Goal: Task Accomplishment & Management: Manage account settings

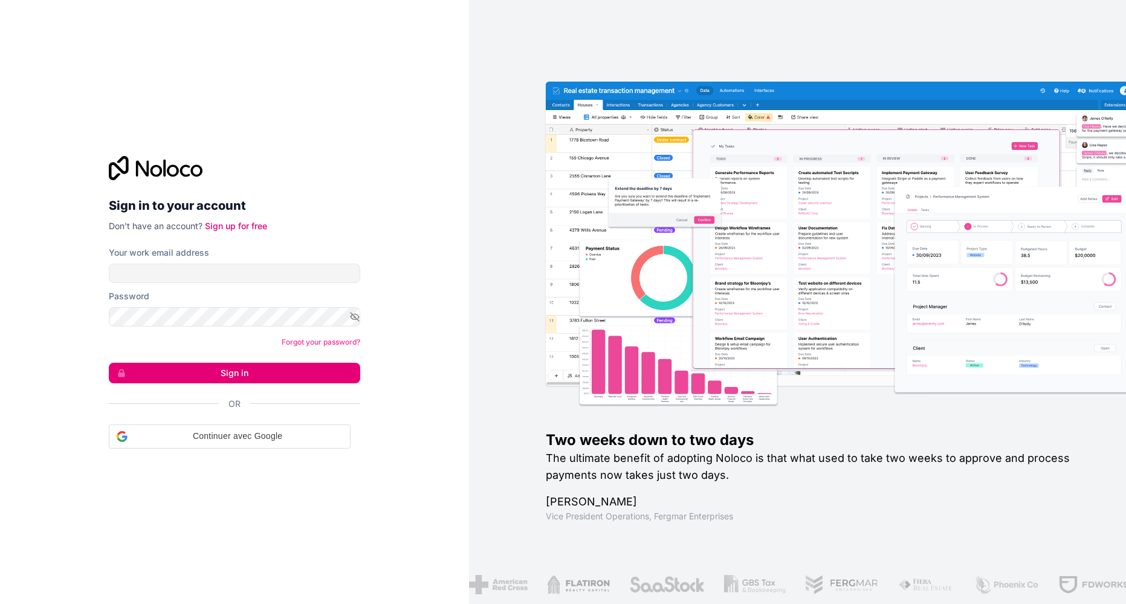
click at [0, 603] on com-1password-button at bounding box center [0, 604] width 0 height 0
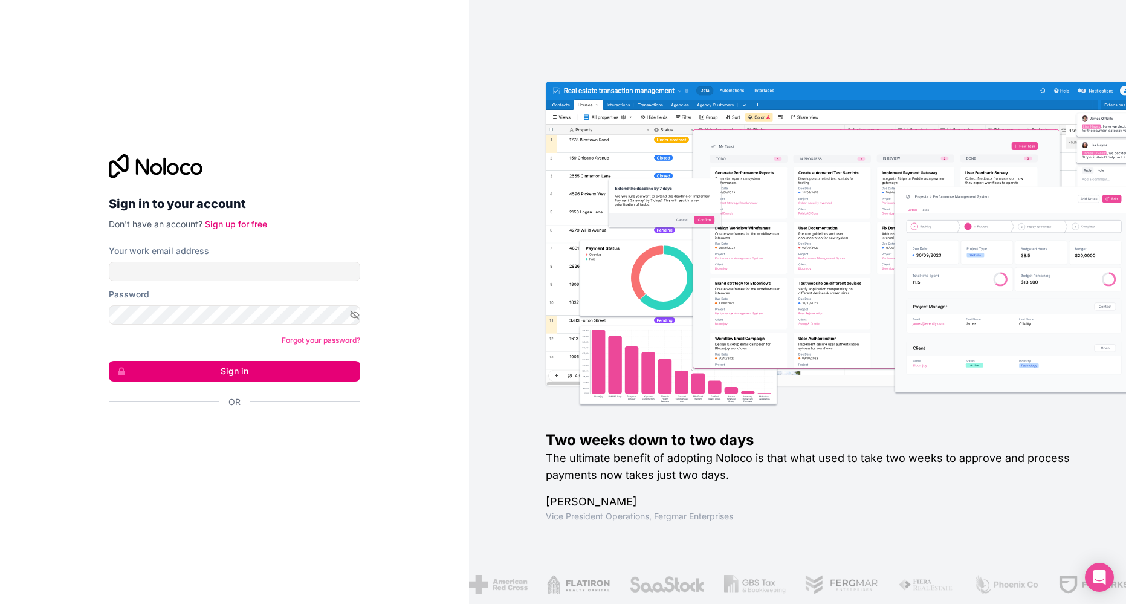
click at [210, 248] on div "Your work email address" at bounding box center [234, 251] width 251 height 12
click at [201, 276] on input "Your work email address" at bounding box center [234, 271] width 251 height 19
type input "[EMAIL_ADDRESS][DOMAIN_NAME]"
click at [251, 277] on input "[EMAIL_ADDRESS][DOMAIN_NAME]" at bounding box center [234, 271] width 251 height 19
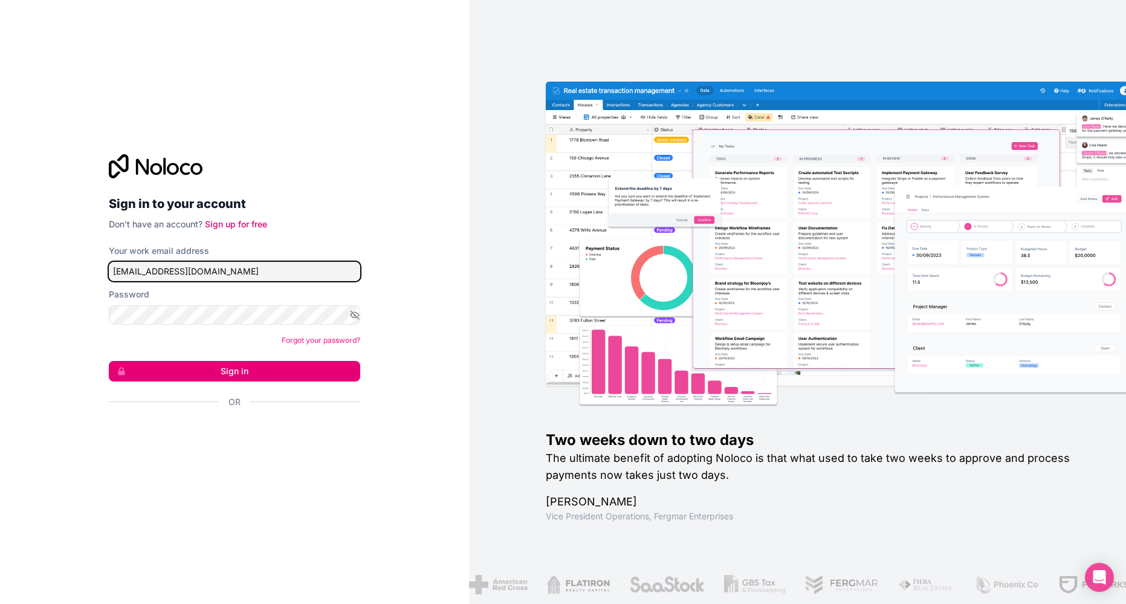
click at [251, 277] on input "[EMAIL_ADDRESS][DOMAIN_NAME]" at bounding box center [234, 271] width 251 height 19
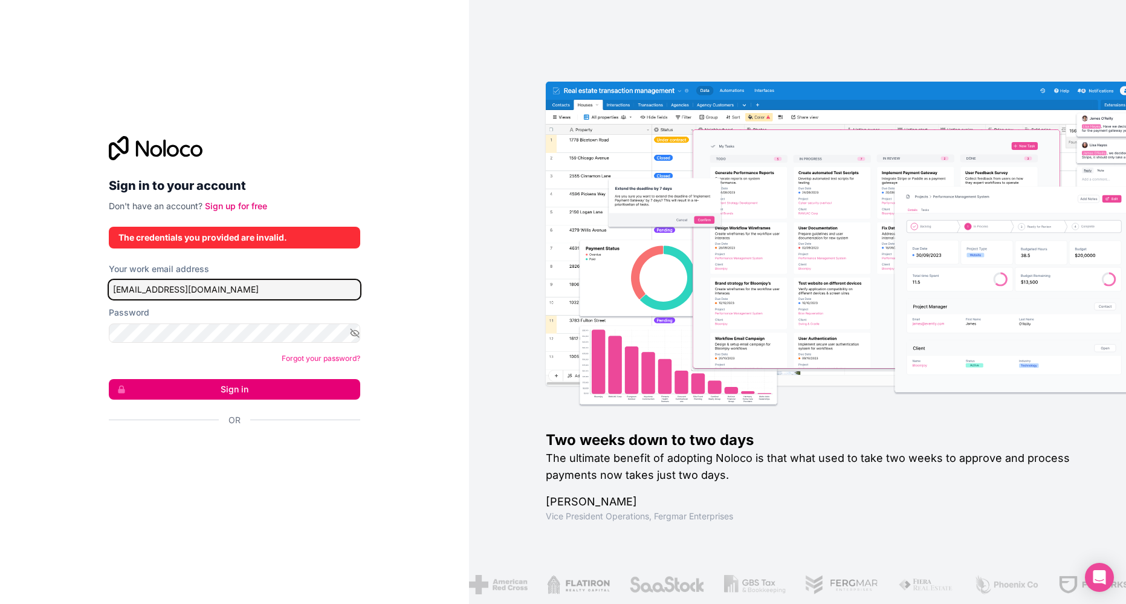
type input "[EMAIL_ADDRESS][DOMAIN_NAME]"
click at [109, 379] on button "Sign in" at bounding box center [234, 389] width 251 height 21
click at [277, 406] on form "Your work email address [EMAIL_ADDRESS][DOMAIN_NAME] Password Forgot your passw…" at bounding box center [234, 365] width 251 height 205
click at [270, 396] on button "Sign in" at bounding box center [234, 389] width 251 height 21
click at [267, 390] on button "Sign in" at bounding box center [234, 389] width 251 height 21
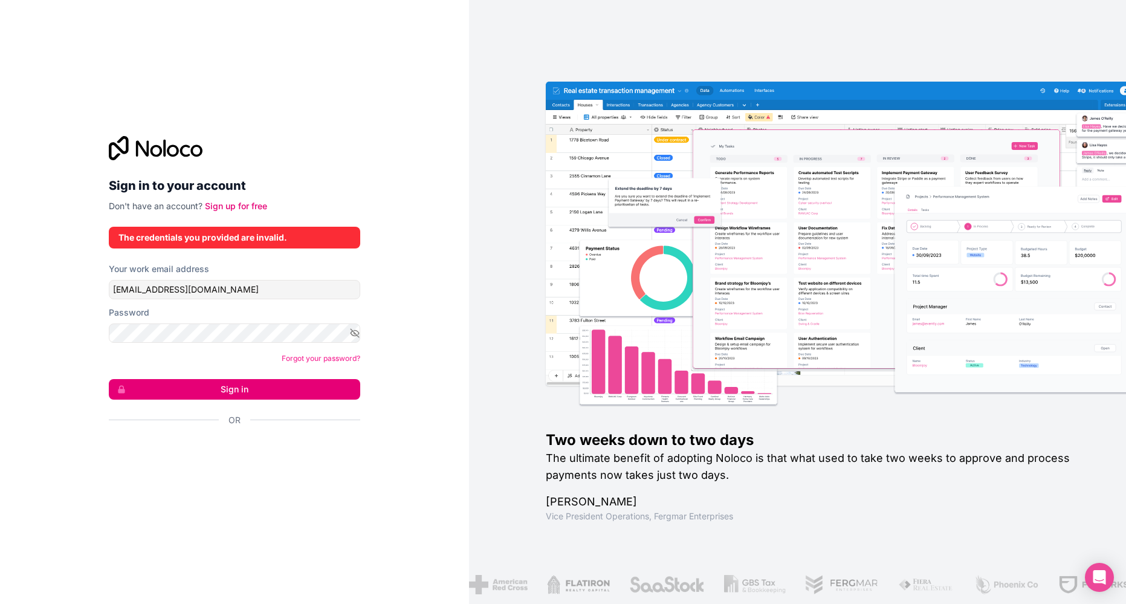
click at [267, 389] on button "Sign in" at bounding box center [234, 389] width 251 height 21
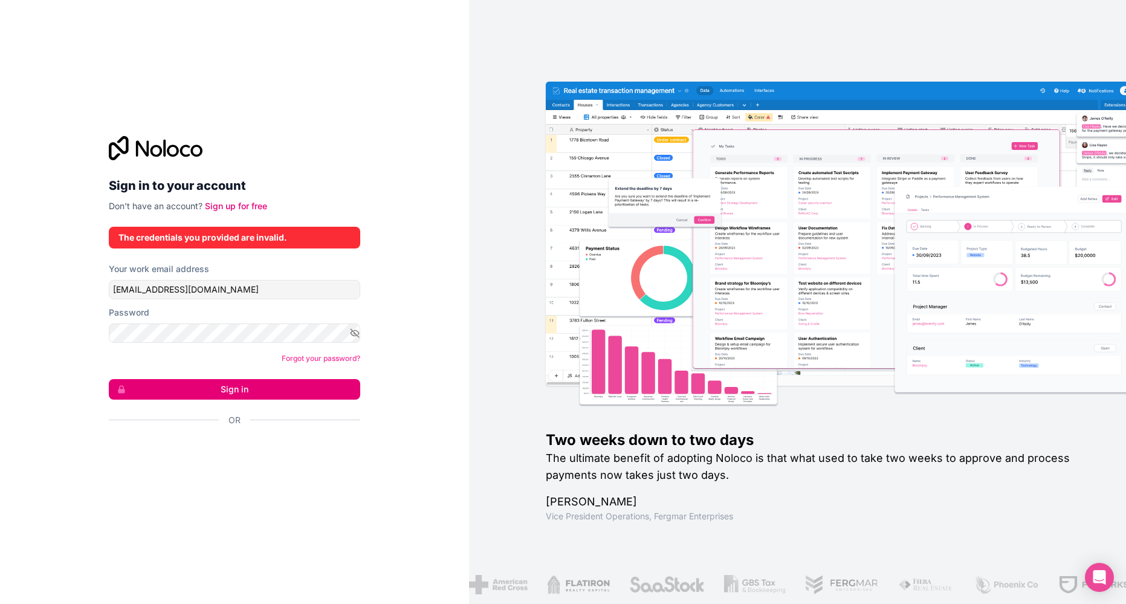
click at [404, 384] on div "Sign in to your account Don't have an account? Sign up for free The credentials…" at bounding box center [234, 302] width 469 height 604
click at [248, 403] on form "Your work email address [EMAIL_ADDRESS][DOMAIN_NAME] Password Forgot your passw…" at bounding box center [234, 365] width 251 height 205
click at [243, 395] on button "Sign in" at bounding box center [234, 389] width 251 height 21
click at [296, 322] on div "Password" at bounding box center [234, 324] width 251 height 36
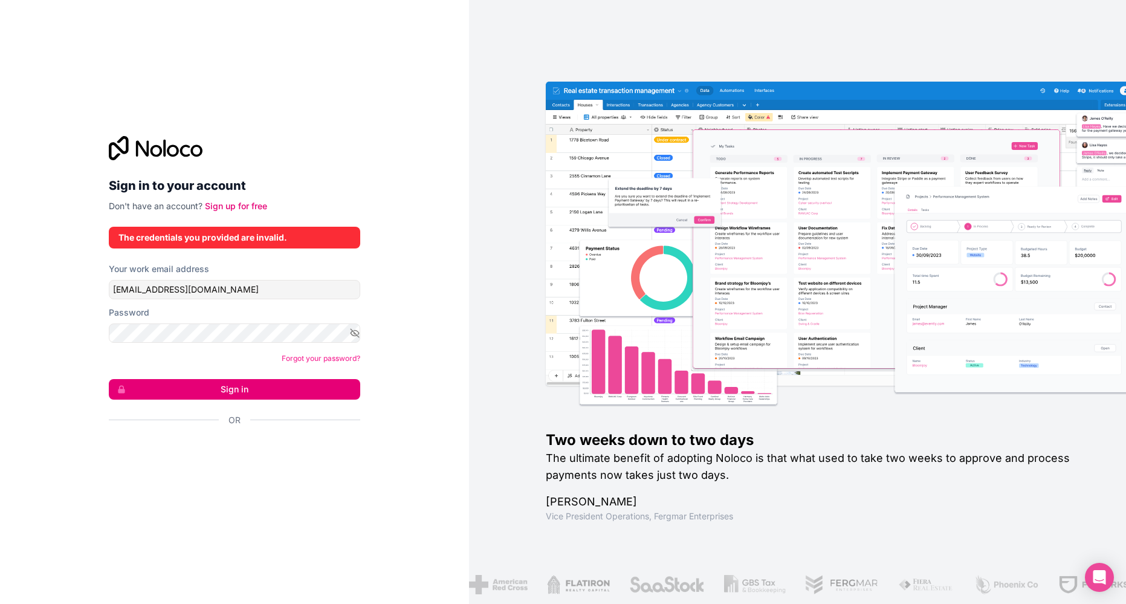
click at [335, 390] on button "Sign in" at bounding box center [234, 389] width 251 height 21
click at [215, 395] on button "Sign in" at bounding box center [234, 389] width 251 height 21
click at [352, 329] on icon "button" at bounding box center [355, 333] width 8 height 8
click at [247, 386] on button "Sign in" at bounding box center [234, 389] width 251 height 21
